Goal: Navigation & Orientation: Find specific page/section

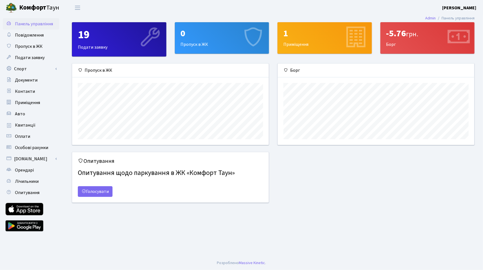
scroll to position [81, 196]
click at [24, 184] on span "Лічильники" at bounding box center [27, 182] width 24 height 6
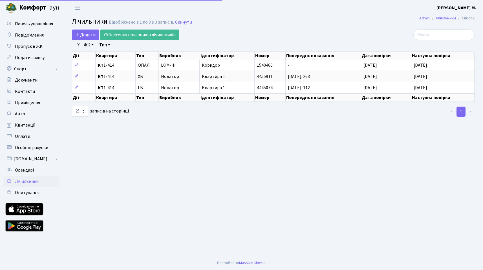
select select "25"
click at [50, 38] on link "Повідомлення" at bounding box center [31, 35] width 56 height 11
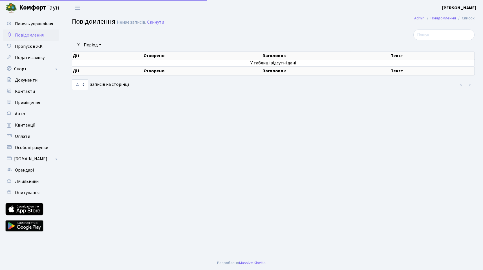
select select "25"
click at [48, 25] on span "Панель управління" at bounding box center [34, 24] width 38 height 6
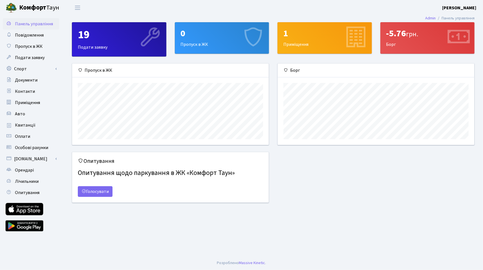
scroll to position [81, 196]
click at [462, 8] on b "[PERSON_NAME] М." at bounding box center [459, 8] width 34 height 6
click at [438, 32] on link "Вийти" at bounding box center [447, 30] width 56 height 9
